Goal: Navigation & Orientation: Find specific page/section

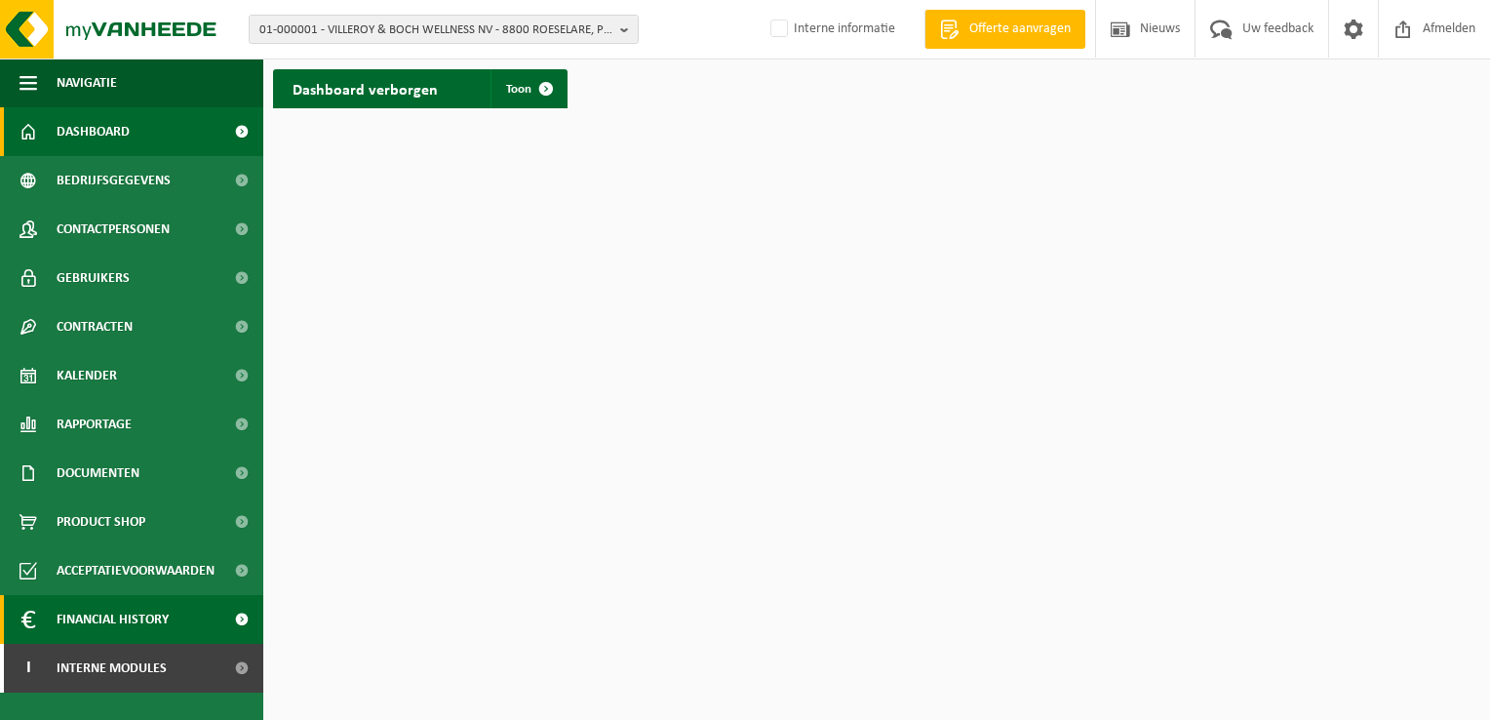
click at [54, 632] on link "Financial History" at bounding box center [131, 619] width 263 height 49
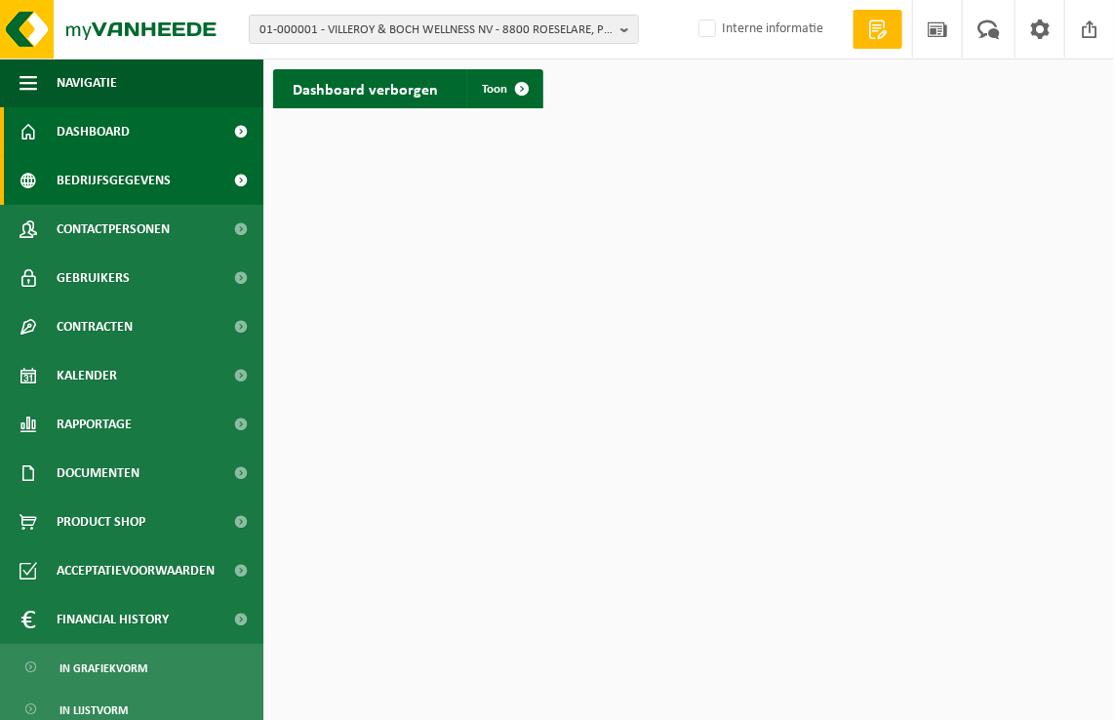
click at [111, 172] on span "Bedrijfsgegevens" at bounding box center [114, 180] width 114 height 49
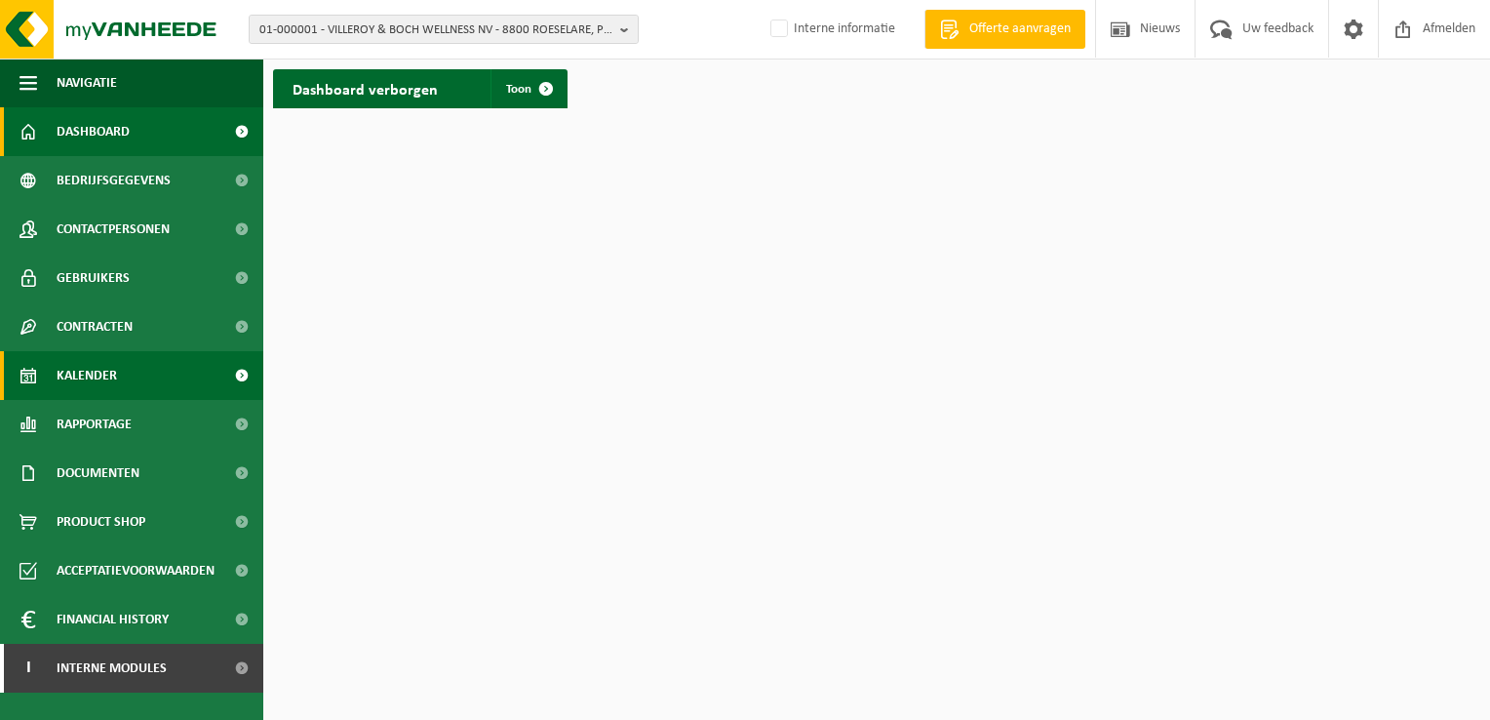
click at [121, 376] on link "Kalender" at bounding box center [131, 375] width 263 height 49
